Goal: Transaction & Acquisition: Book appointment/travel/reservation

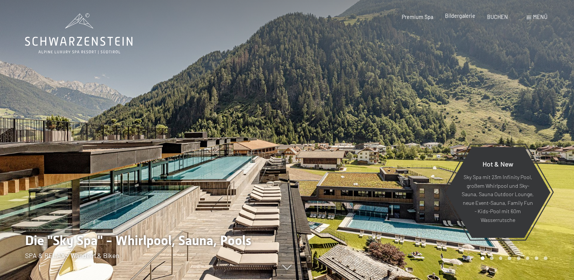
drag, startPoint x: 0, startPoint y: 0, endPoint x: 461, endPoint y: 17, distance: 461.1
click at [461, 17] on span "Bildergalerie" at bounding box center [460, 16] width 30 height 6
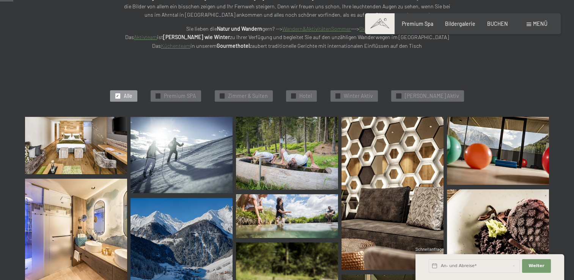
scroll to position [187, 0]
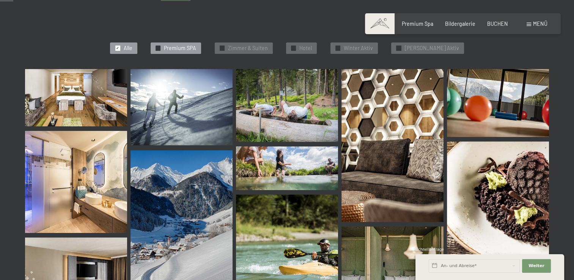
click at [187, 47] on span "Premium SPA" at bounding box center [180, 48] width 32 height 8
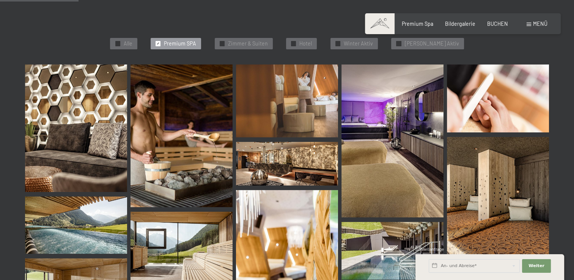
scroll to position [183, 0]
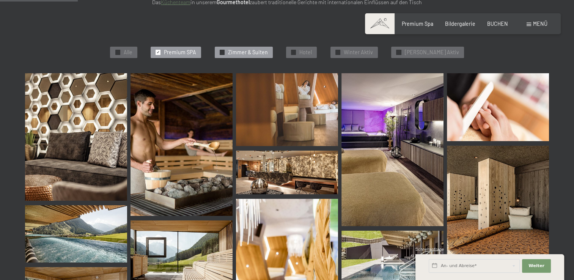
click at [259, 47] on div "✓ Zimmer & Suiten" at bounding box center [244, 52] width 58 height 11
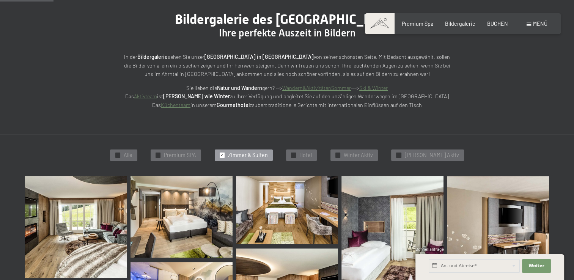
scroll to position [0, 0]
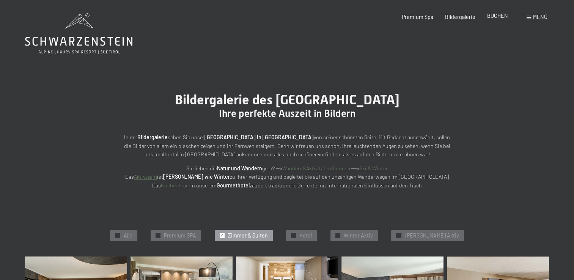
click at [500, 19] on span "BUCHEN" at bounding box center [497, 16] width 21 height 6
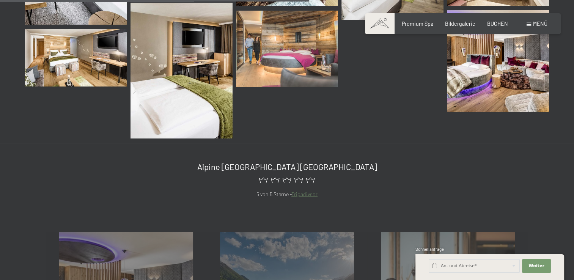
scroll to position [467, 0]
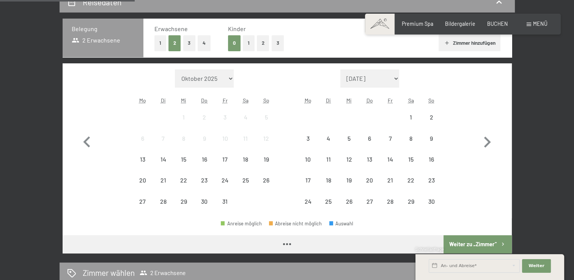
scroll to position [168, 0]
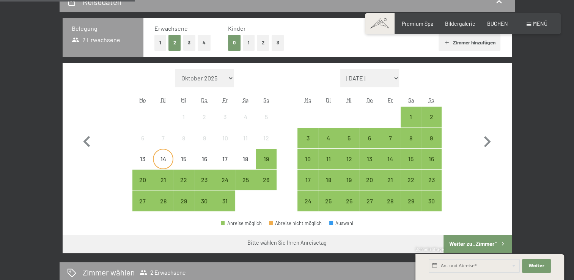
click at [164, 162] on div "14" at bounding box center [163, 165] width 19 height 19
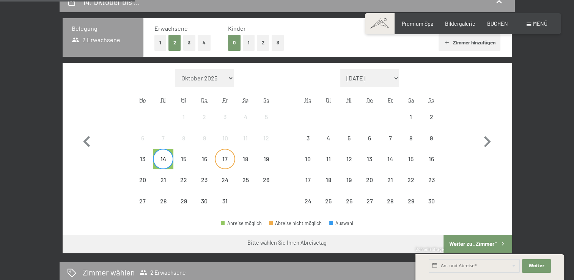
click at [228, 155] on div "17" at bounding box center [224, 158] width 19 height 19
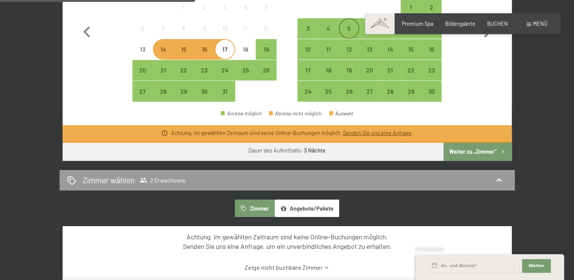
scroll to position [278, 0]
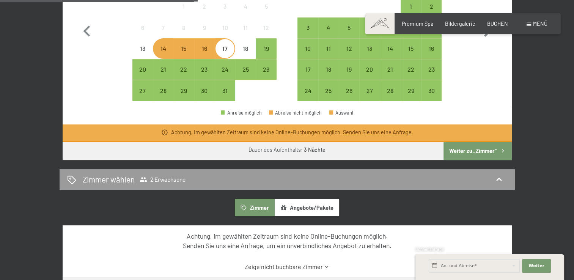
click at [563, 84] on div "[DATE] bis [DATE] Belegung 2 Erwachsene Erwachsene 1 2 3 4 Kinder 0 1 2 3 Zimme…" at bounding box center [287, 118] width 574 height 474
click at [388, 132] on link "Senden Sie uns eine Anfrage" at bounding box center [376, 132] width 69 height 6
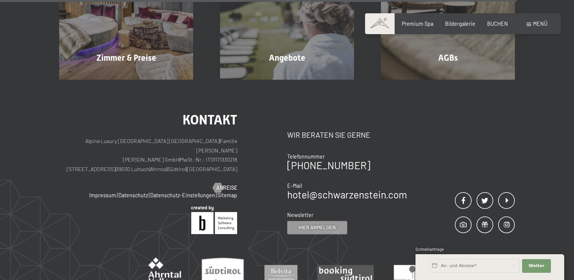
scroll to position [1014, 0]
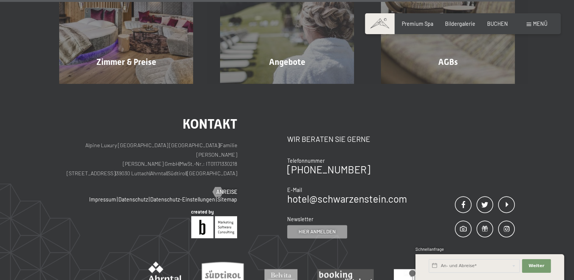
drag, startPoint x: 199, startPoint y: 163, endPoint x: 106, endPoint y: 167, distance: 92.6
click at [106, 167] on p "Alpine Luxury [GEOGRAPHIC_DATA] SCHWARZENSTEIN | Familie [PERSON_NAME] [PERSON_…" at bounding box center [148, 160] width 178 height 38
copy p "[STREET_ADDRESS] | [GEOGRAPHIC_DATA]"
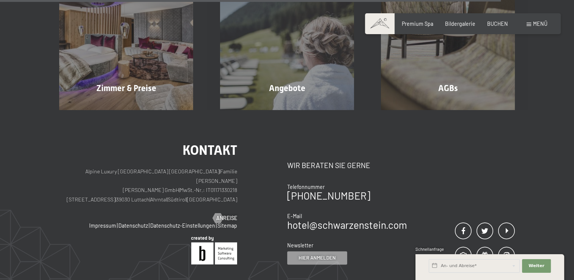
scroll to position [988, 0]
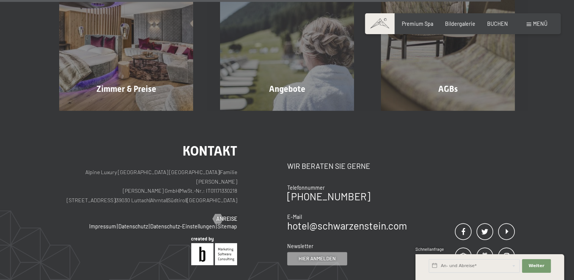
click at [412, 141] on div "Kontakt Alpine Luxury [GEOGRAPHIC_DATA] SCHWARZENSTEIN | Familie [PERSON_NAME] …" at bounding box center [287, 242] width 574 height 262
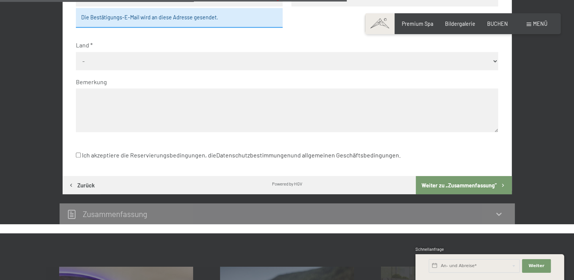
scroll to position [669, 0]
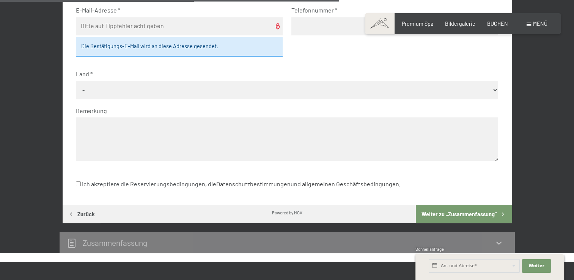
click at [493, 28] on div "Buchen Anfragen Premium Spa Bildergalerie BUCHEN Menü DE IT EN Gutschein Bilder…" at bounding box center [462, 24] width 169 height 8
click at [499, 25] on span "BUCHEN" at bounding box center [497, 22] width 21 height 6
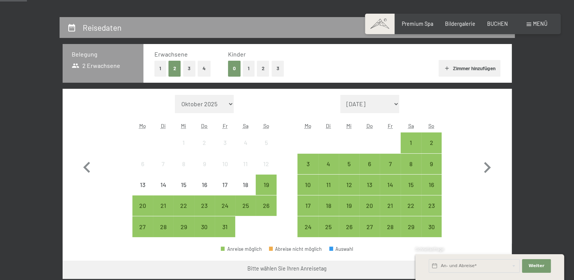
scroll to position [147, 0]
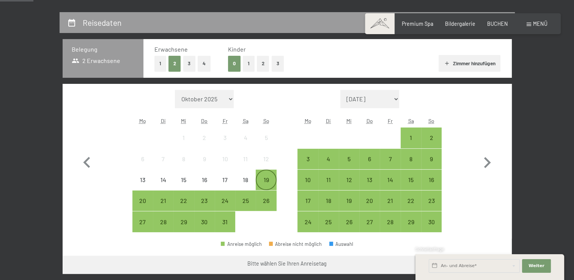
click at [268, 178] on div "19" at bounding box center [265, 186] width 19 height 19
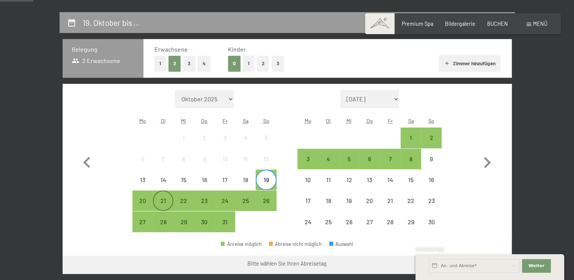
click at [162, 200] on div "21" at bounding box center [163, 207] width 19 height 19
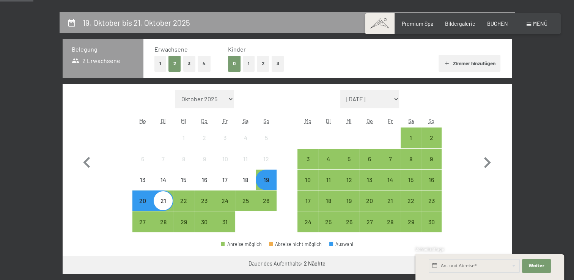
click at [273, 179] on div "19" at bounding box center [265, 186] width 19 height 19
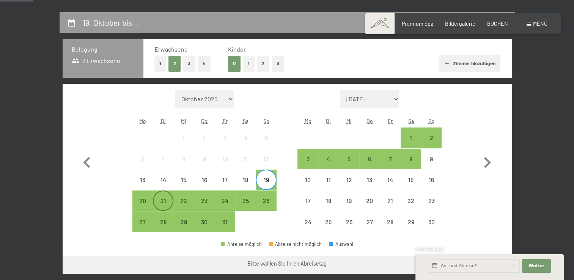
click at [170, 198] on div "21" at bounding box center [163, 207] width 19 height 19
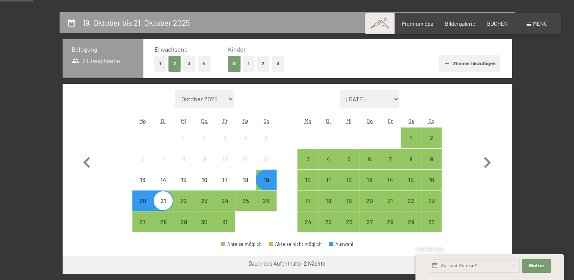
click at [170, 198] on div "21" at bounding box center [163, 207] width 19 height 19
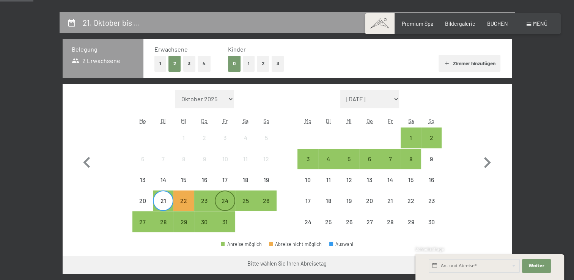
click at [224, 199] on div "24" at bounding box center [224, 207] width 19 height 19
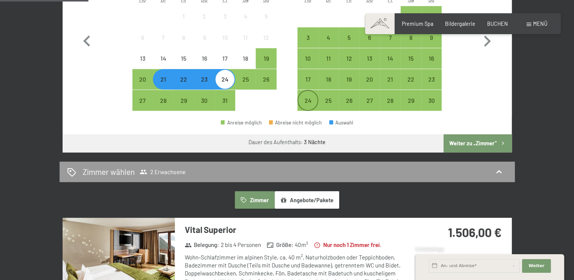
scroll to position [268, 0]
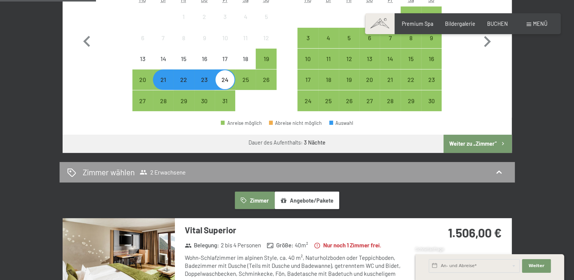
click at [472, 141] on button "Weiter zu „Zimmer“" at bounding box center [477, 144] width 68 height 18
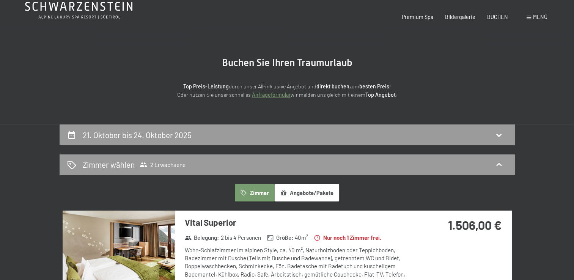
scroll to position [0, 0]
